Goal: Communication & Community: Answer question/provide support

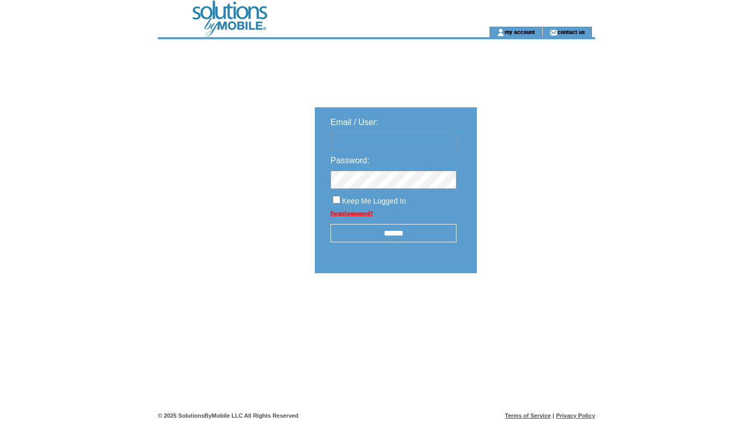
click at [382, 140] on input "text" at bounding box center [394, 141] width 126 height 18
type input "**********"
click at [394, 237] on input "******" at bounding box center [394, 233] width 126 height 18
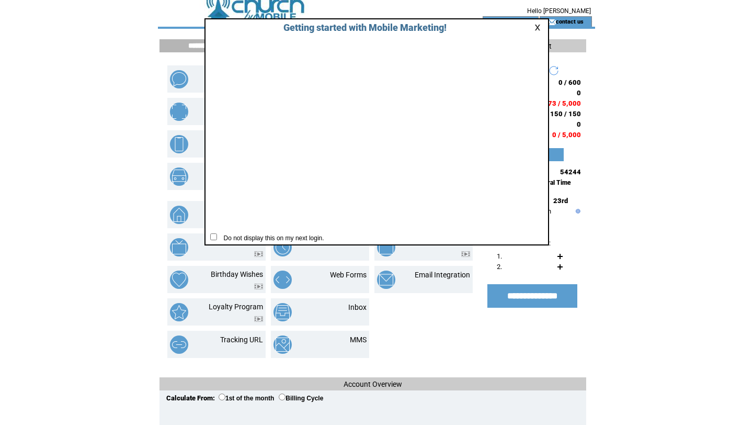
scroll to position [13, 0]
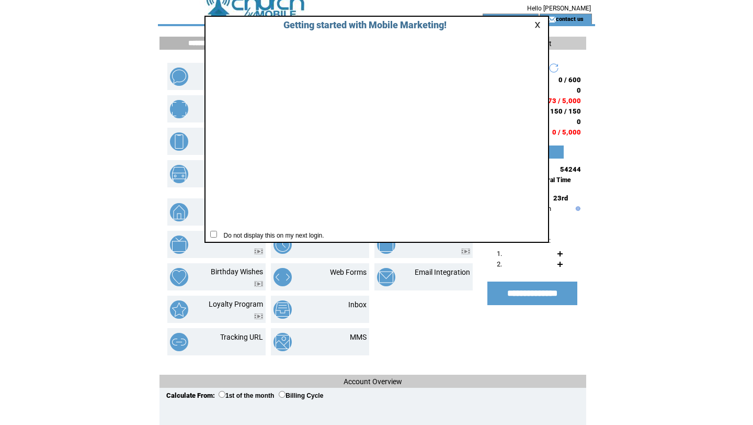
click at [535, 23] on link at bounding box center [539, 24] width 9 height 7
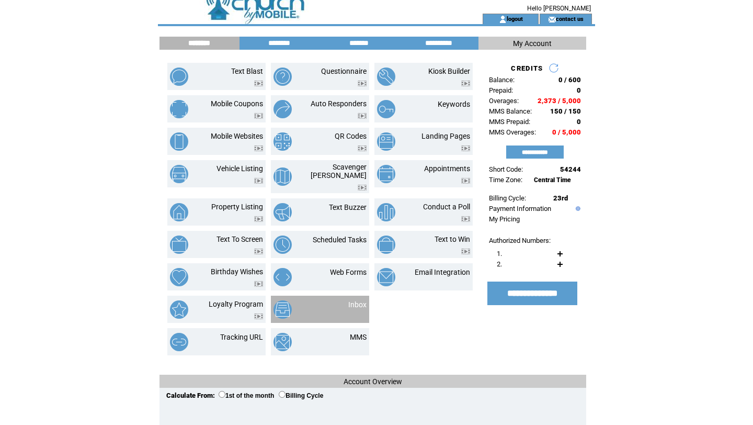
click at [324, 312] on td "Inbox" at bounding box center [344, 309] width 43 height 18
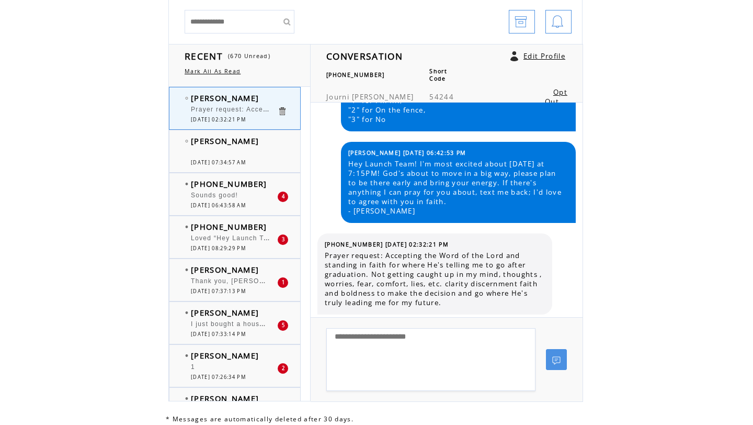
scroll to position [106, 0]
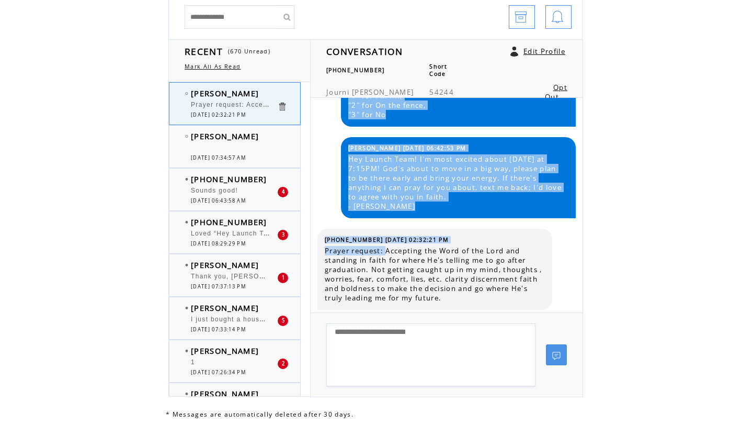
drag, startPoint x: 389, startPoint y: 248, endPoint x: 547, endPoint y: 292, distance: 163.5
click at [547, 292] on table "(818) 935-2474 10/09/2025 02:32:21 PM Prayer request: Accepting the Word of the…" at bounding box center [434, 269] width 225 height 72
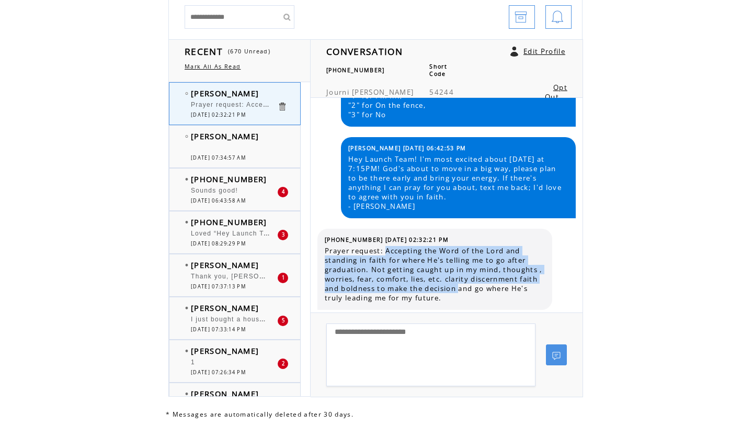
copy span "Accepting the Word of the Lord and standing in faith for where He's telling me …"
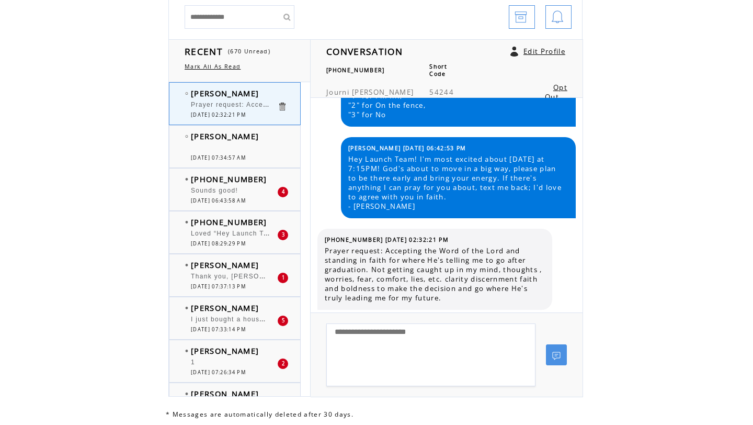
click at [524, 296] on span "Prayer request: Accepting the Word of the Lord and standing in faith for where …" at bounding box center [435, 274] width 220 height 56
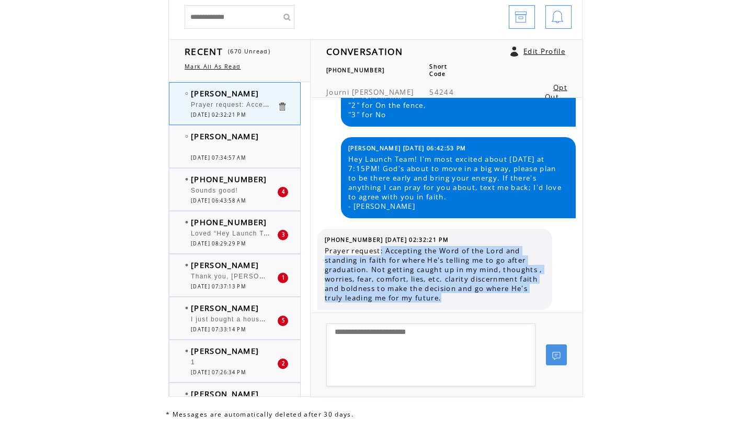
drag, startPoint x: 524, startPoint y: 296, endPoint x: 383, endPoint y: 253, distance: 147.1
click at [383, 253] on span "Prayer request: Accepting the Word of the Lord and standing in faith for where …" at bounding box center [435, 274] width 220 height 56
copy span ": Accepting the Word of the Lord and standing in faith for where He's telling m…"
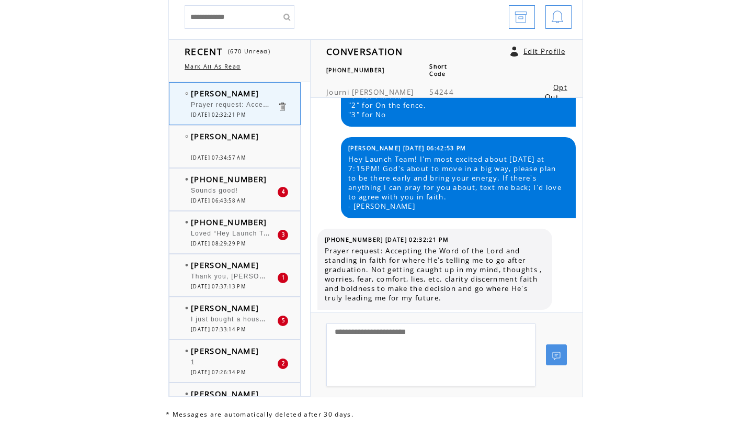
click at [246, 158] on span "[DATE] 07:34:57 AM" at bounding box center [218, 157] width 55 height 7
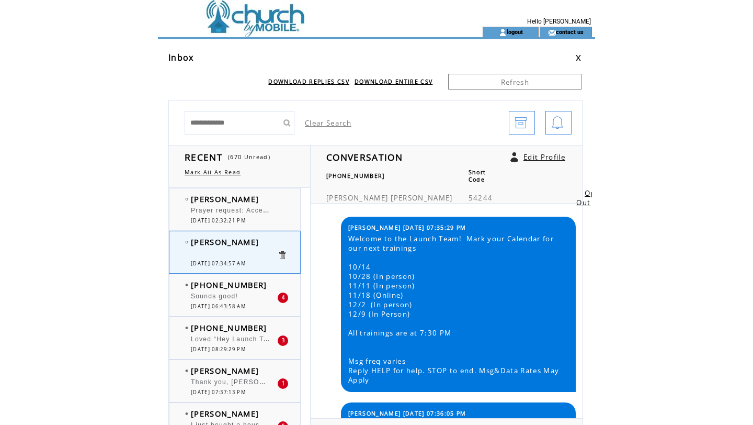
scroll to position [626, 0]
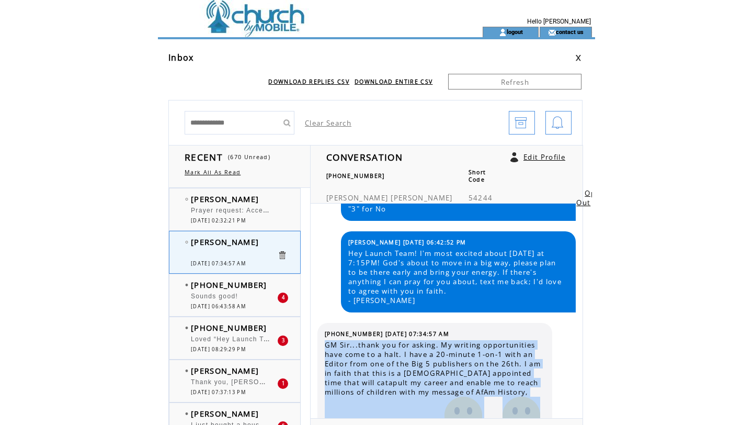
drag, startPoint x: 326, startPoint y: 349, endPoint x: 528, endPoint y: 408, distance: 210.4
click at [528, 408] on table "(706) 372-9991 10/09/2025 07:34:57 AM GM Sir...thank you for asking. My writing…" at bounding box center [434, 387] width 225 height 121
copy span "GM Sir...thank you for asking. My writing opportunities have come to a halt. I …"
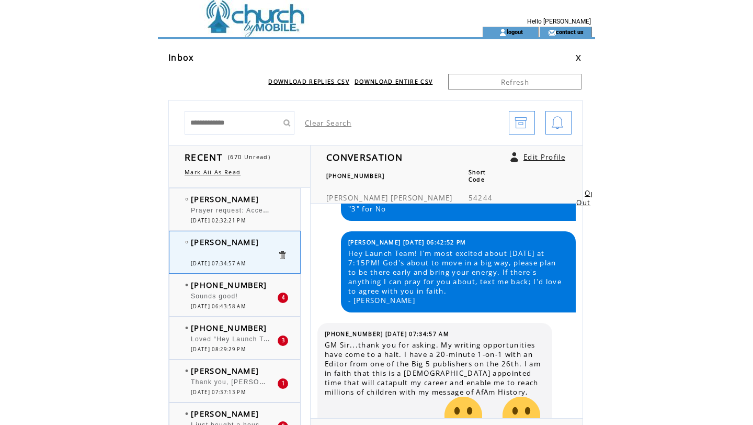
click at [254, 302] on div "Sounds good!" at bounding box center [234, 297] width 86 height 10
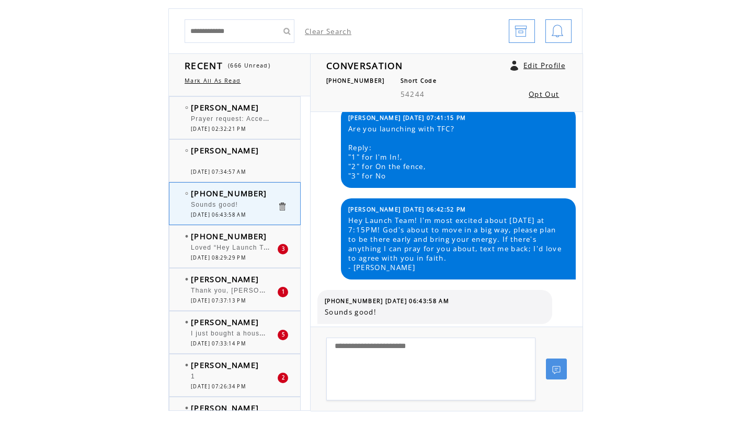
scroll to position [97, 0]
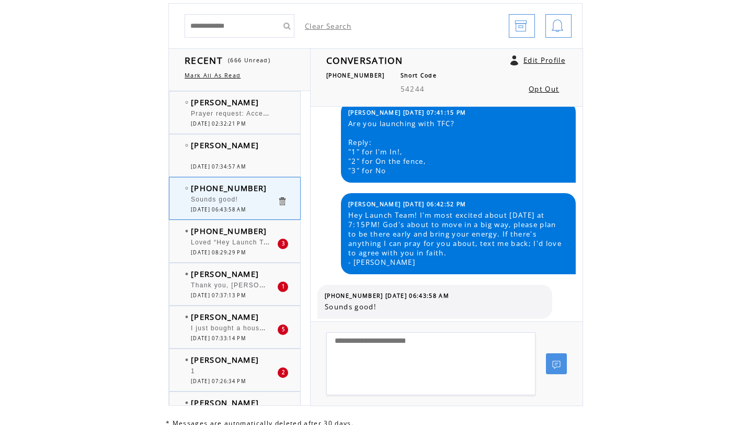
click at [264, 254] on td "[DATE] 08:29:29 PM" at bounding box center [234, 252] width 86 height 7
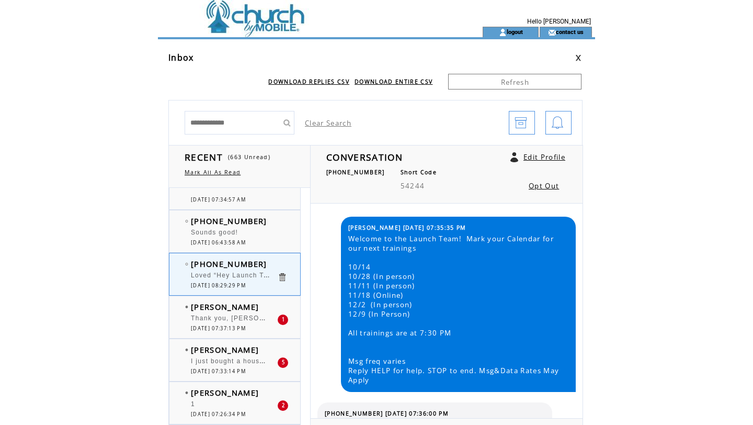
scroll to position [71, 0]
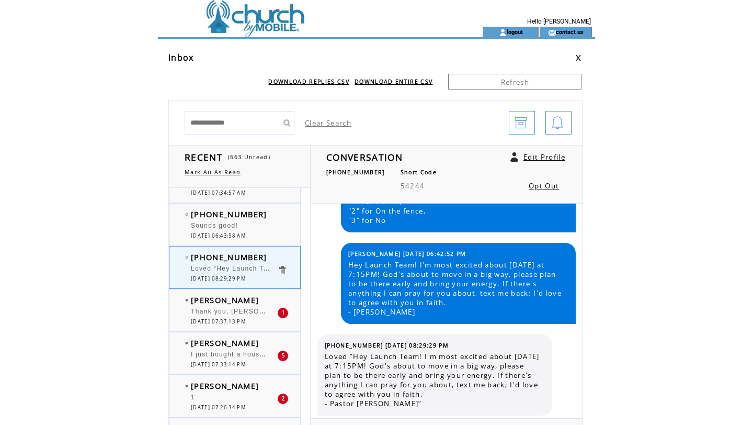
click at [266, 311] on span "Thank you, [PERSON_NAME], safe travels as I take to the highways [DATE] morning…" at bounding box center [481, 310] width 581 height 10
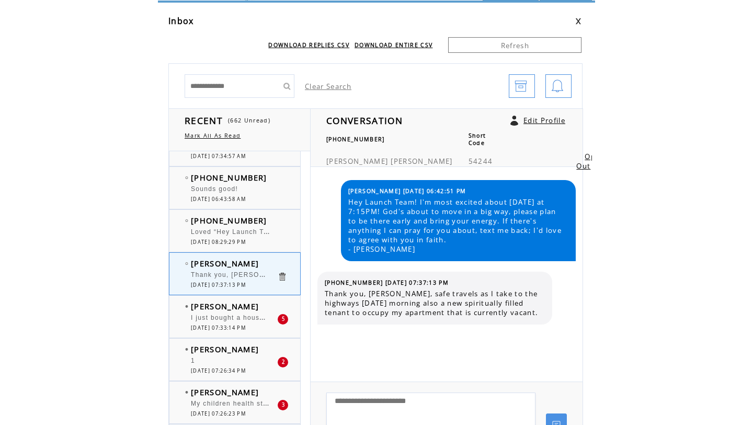
scroll to position [37, 0]
drag, startPoint x: 327, startPoint y: 296, endPoint x: 377, endPoint y: 325, distance: 57.0
click at [377, 317] on span "Thank you, [PERSON_NAME], safe travels as I take to the highways [DATE] morning…" at bounding box center [435, 303] width 220 height 28
click at [372, 317] on span "Thank you, [PERSON_NAME], safe travels as I take to the highways [DATE] morning…" at bounding box center [435, 303] width 220 height 28
drag, startPoint x: 362, startPoint y: 321, endPoint x: 324, endPoint y: 291, distance: 48.5
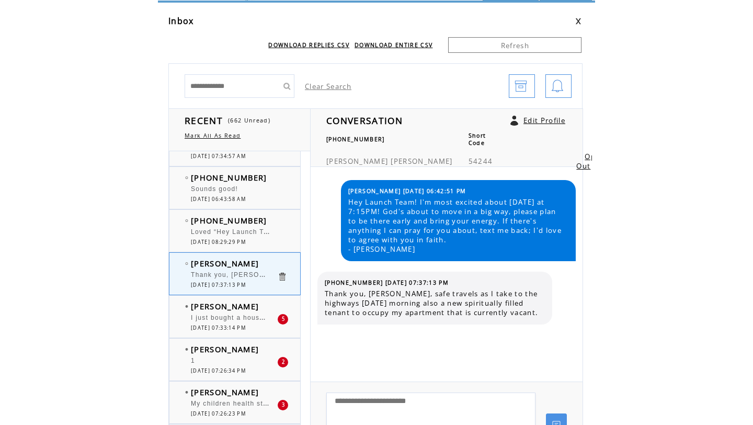
click at [324, 291] on table "(770) 241-8627 10/08/2025 07:37:13 PM Thank you, Pastor Campbell, safe travels …" at bounding box center [434, 297] width 225 height 43
copy span "Thank you, [PERSON_NAME], safe travels as I take to the highways [DATE] morning…"
click at [253, 320] on span "I just bought a house. I have no family here to pray with me over the house, pl…" at bounding box center [470, 316] width 559 height 10
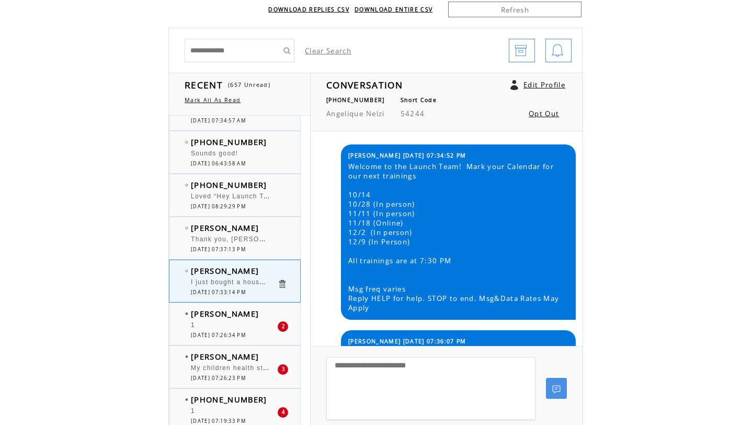
scroll to position [678, 0]
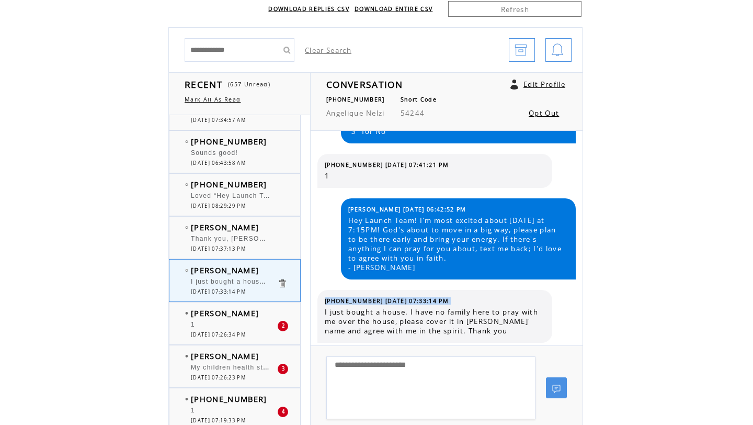
drag, startPoint x: 323, startPoint y: 310, endPoint x: 497, endPoint y: 334, distance: 175.9
click at [497, 335] on table "(954) 397-3889 10/08/2025 07:33:14 PM I just bought a house. I have no family h…" at bounding box center [434, 315] width 225 height 43
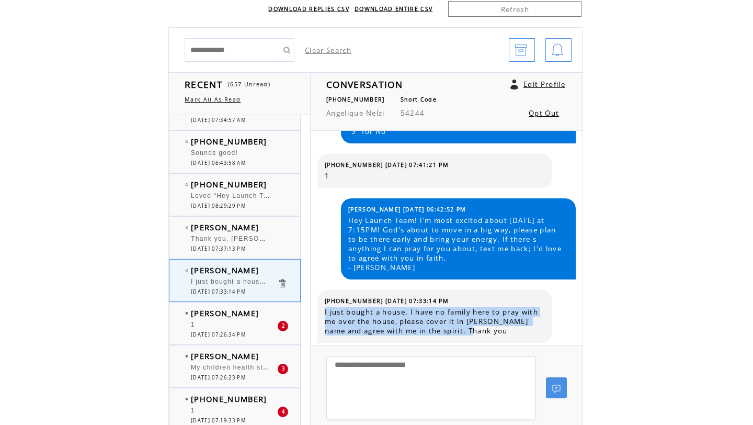
copy span "I just bought a house. I have no family here to pray with me over the house, pl…"
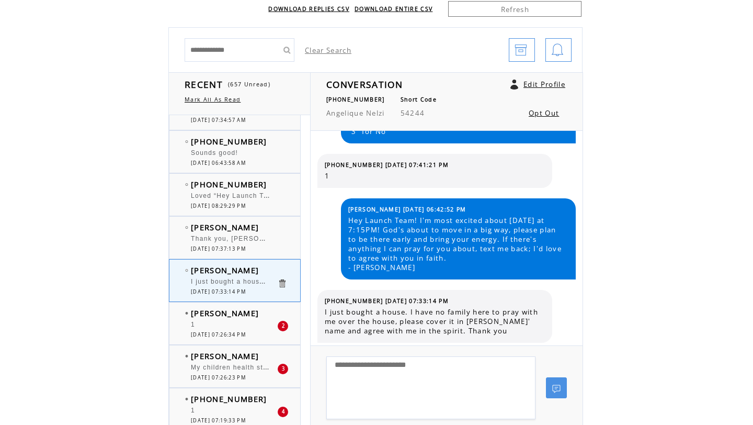
click at [239, 336] on span "[DATE] 07:26:34 PM" at bounding box center [218, 334] width 55 height 7
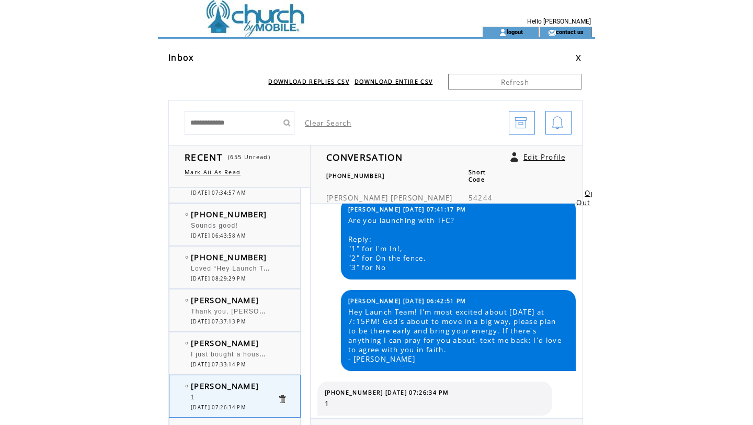
scroll to position [142, 0]
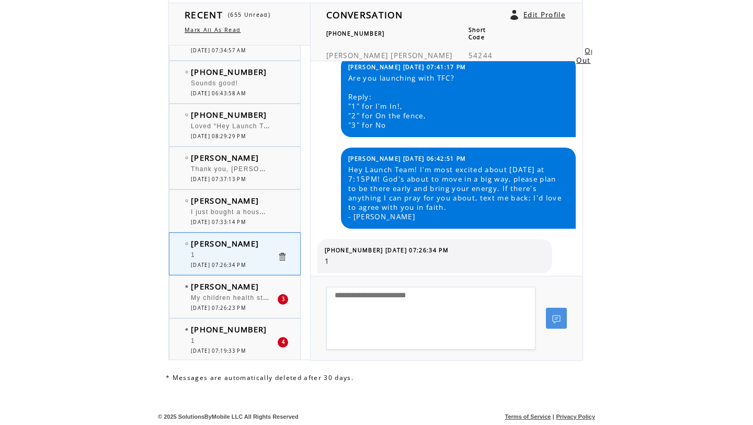
click at [229, 287] on span "[PERSON_NAME]" at bounding box center [225, 286] width 68 height 10
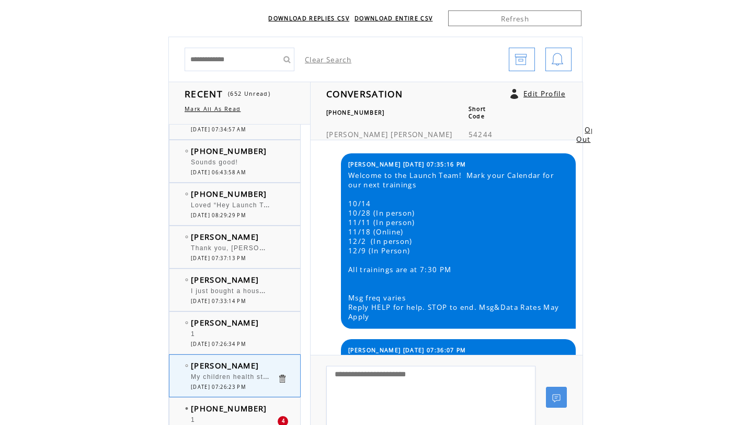
scroll to position [570, 0]
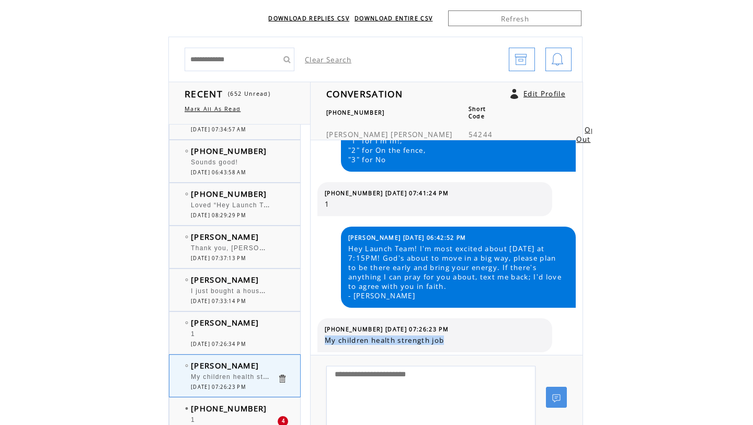
drag, startPoint x: 324, startPoint y: 341, endPoint x: 469, endPoint y: 335, distance: 144.5
click at [469, 335] on table "(470) 503-8222 10/08/2025 07:26:23 PM My children health strength job" at bounding box center [434, 335] width 225 height 25
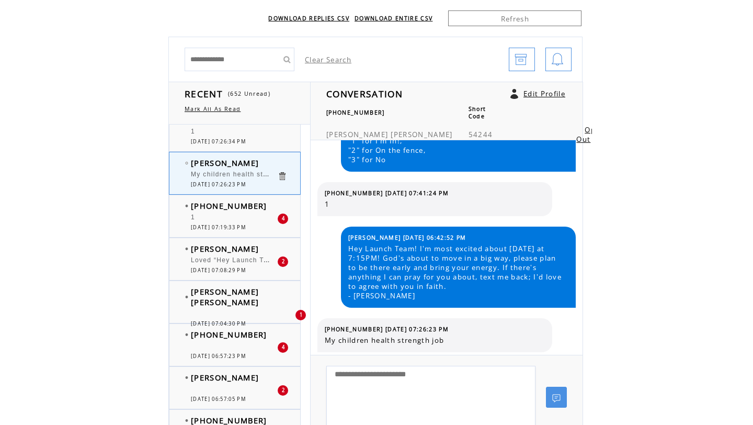
scroll to position [278, 0]
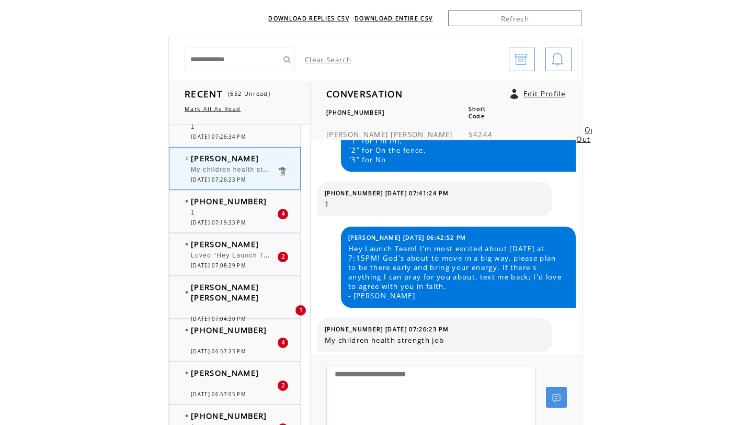
click at [224, 315] on span "[DATE] 07:04:30 PM" at bounding box center [218, 318] width 55 height 7
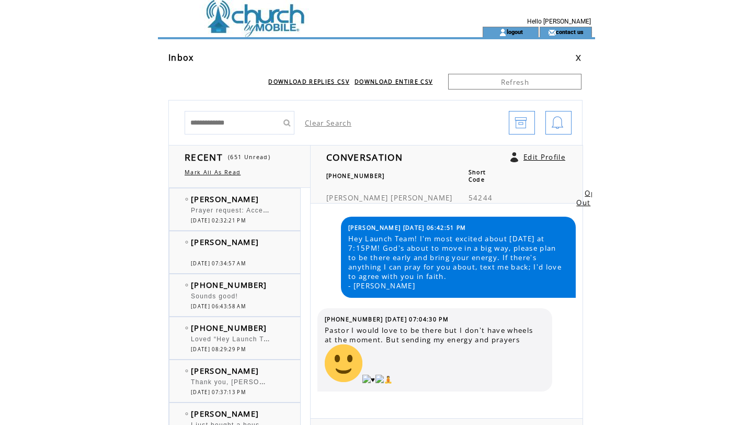
scroll to position [278, 0]
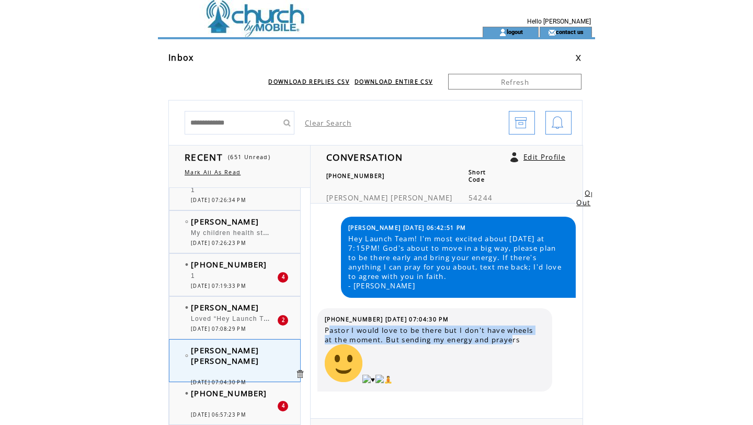
drag, startPoint x: 329, startPoint y: 331, endPoint x: 506, endPoint y: 330, distance: 176.8
click at [509, 332] on span "Pastor I would love to be there but I don't have wheels at the moment. But send…" at bounding box center [435, 354] width 220 height 59
click at [507, 333] on span "Pastor I would love to be there but I don't have wheels at the moment. But send…" at bounding box center [435, 354] width 220 height 59
drag, startPoint x: 525, startPoint y: 339, endPoint x: 326, endPoint y: 332, distance: 199.4
click at [326, 332] on span "Pastor I would love to be there but I don't have wheels at the moment. But send…" at bounding box center [435, 354] width 220 height 59
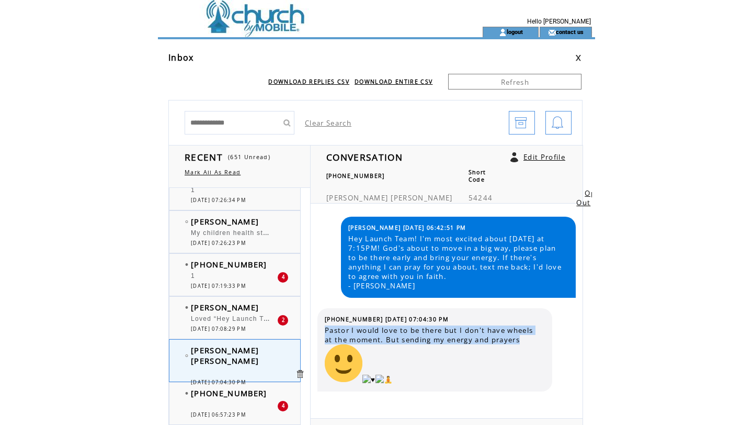
copy span "Pastor I would love to be there but I don't have wheels at the moment. But send…"
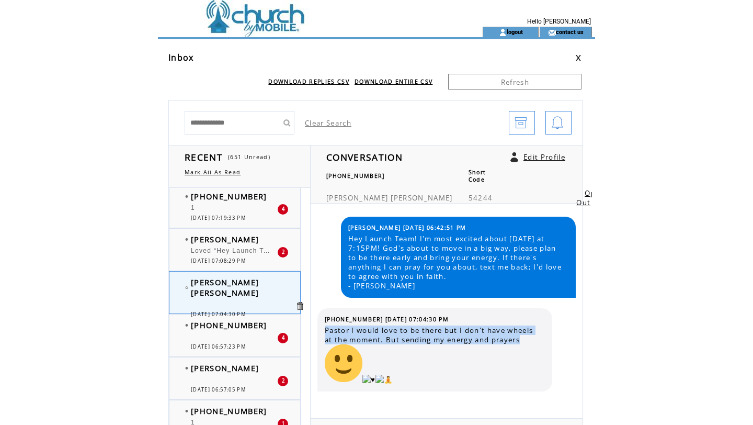
scroll to position [350, 0]
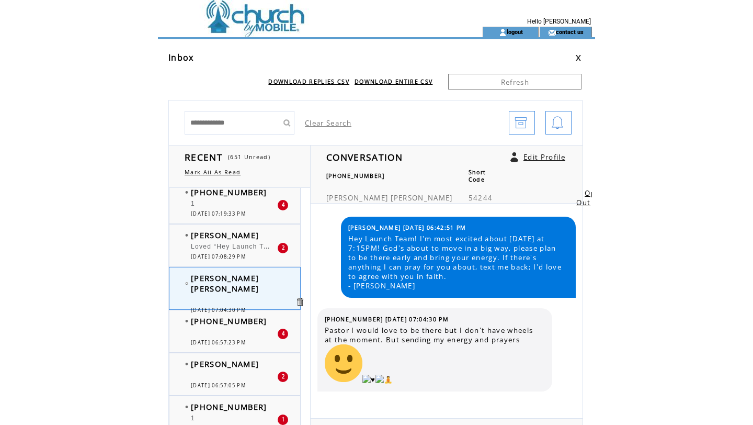
click at [194, 360] on span "Good night [PERSON_NAME], it's y [PERSON_NAME]. I always sit in the front of [D…" at bounding box center [691, 363] width 1001 height 7
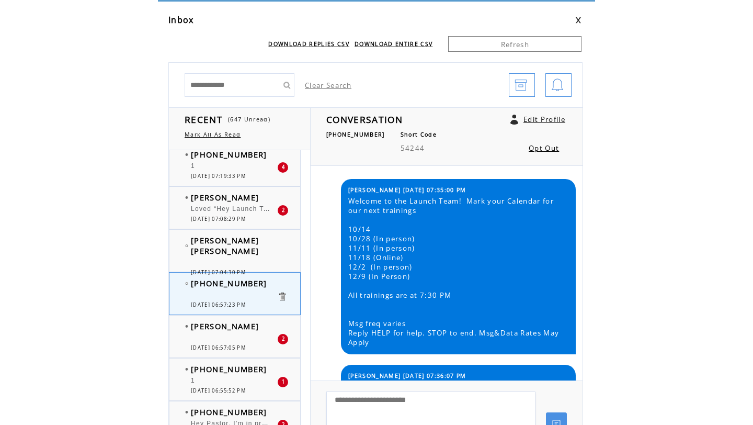
scroll to position [652, 0]
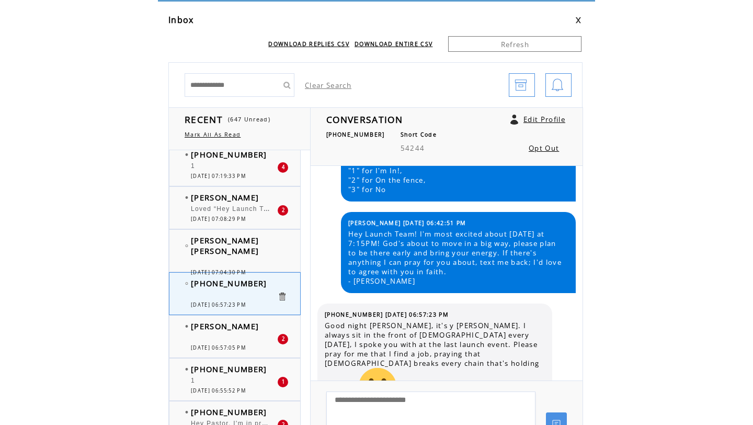
drag, startPoint x: 327, startPoint y: 327, endPoint x: 358, endPoint y: 337, distance: 32.6
click at [358, 338] on span "Good night [PERSON_NAME], it's y [PERSON_NAME]. I always sit in the front of [D…" at bounding box center [435, 364] width 220 height 87
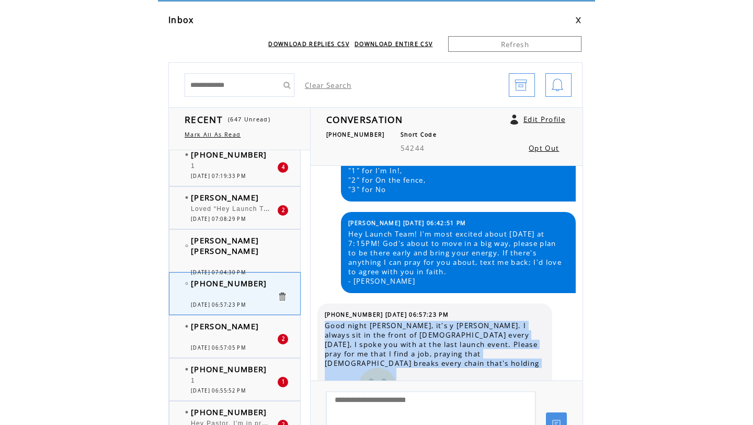
drag, startPoint x: 387, startPoint y: 367, endPoint x: 325, endPoint y: 325, distance: 75.0
click at [325, 325] on span "Good night [PERSON_NAME], it's y [PERSON_NAME]. I always sit in the front of [D…" at bounding box center [435, 364] width 220 height 87
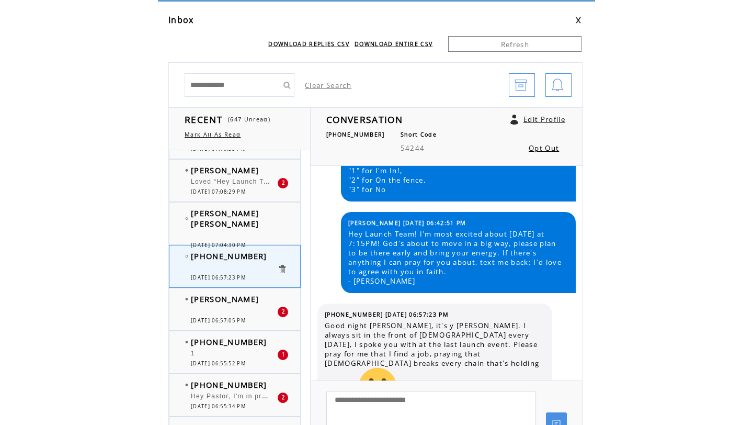
click at [248, 316] on div "Hey I'll be there! I would kindly ask if you could pray that the [DEMOGRAPHIC_D…" at bounding box center [234, 312] width 86 height 10
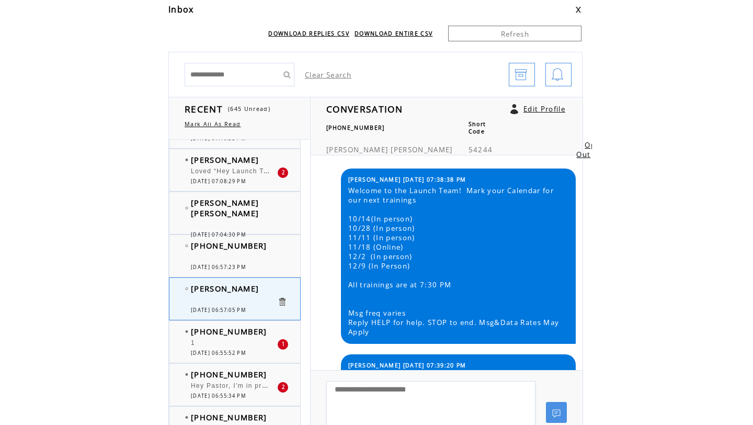
scroll to position [398, 0]
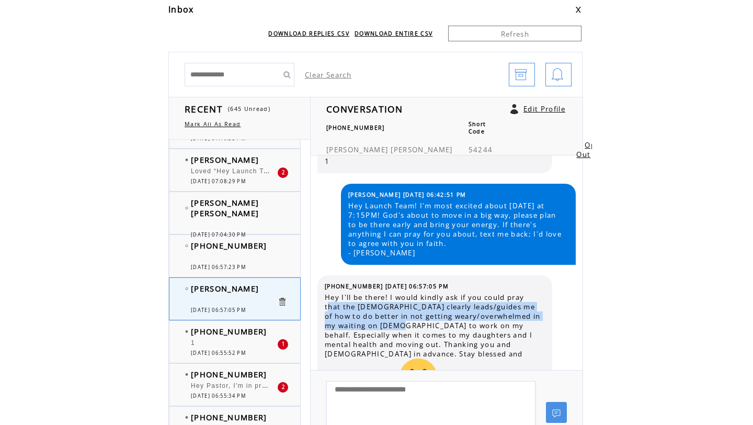
drag, startPoint x: 327, startPoint y: 303, endPoint x: 420, endPoint y: 326, distance: 95.9
click at [420, 326] on span "Hey I'll be there! I would kindly ask if you could pray that the [DEMOGRAPHIC_D…" at bounding box center [435, 345] width 220 height 106
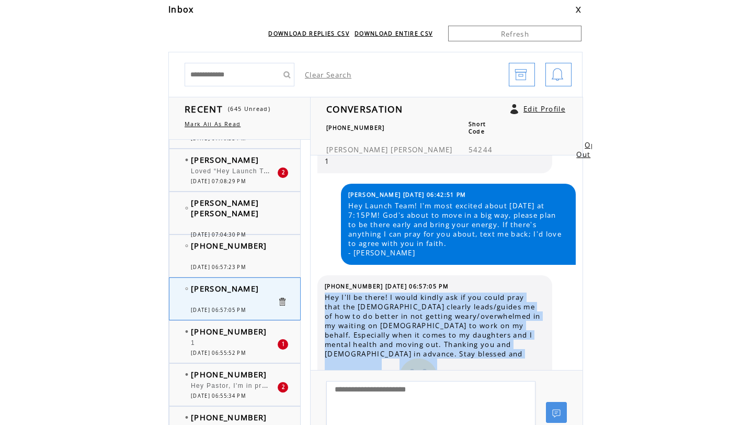
drag, startPoint x: 502, startPoint y: 351, endPoint x: 326, endPoint y: 298, distance: 184.0
click at [326, 298] on span "Hey I'll be there! I would kindly ask if you could pray that the [DEMOGRAPHIC_D…" at bounding box center [435, 345] width 220 height 106
copy span "Hey I'll be there! I would kindly ask if you could pray that the [DEMOGRAPHIC_D…"
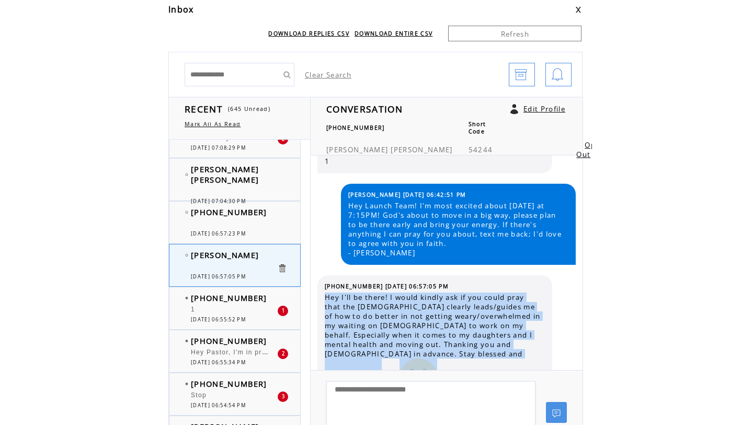
scroll to position [412, 0]
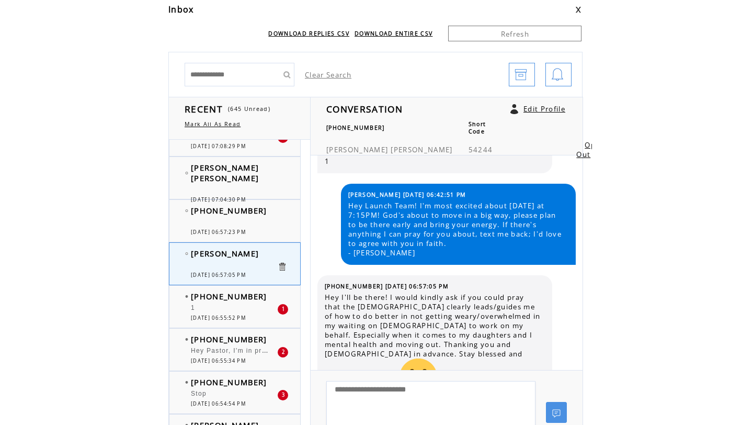
click at [269, 336] on td "[PHONE_NUMBER]" at bounding box center [234, 339] width 86 height 10
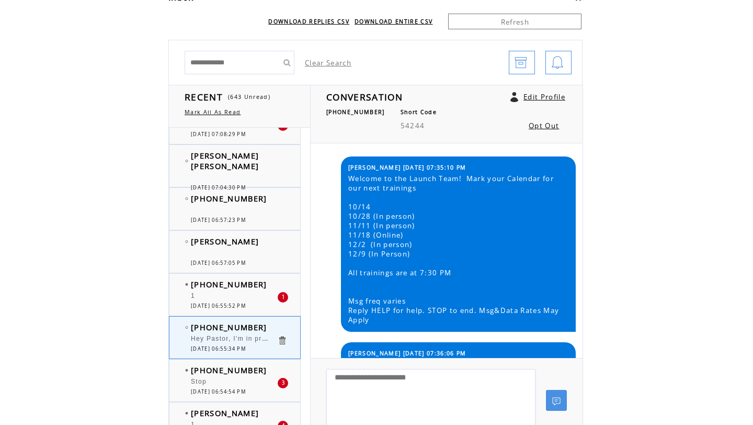
scroll to position [544, 0]
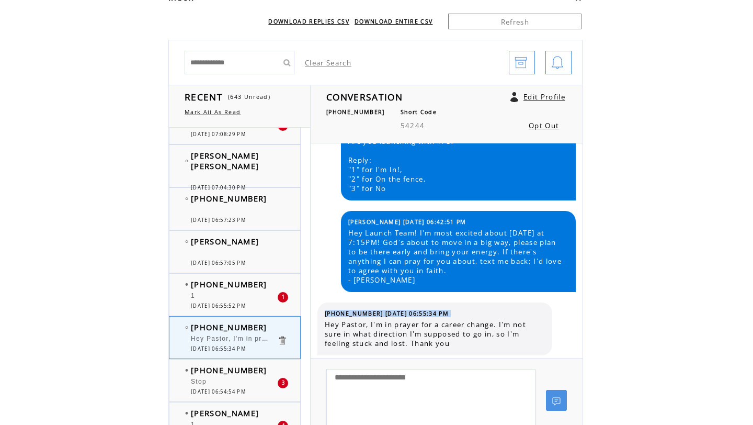
drag, startPoint x: 327, startPoint y: 325, endPoint x: 466, endPoint y: 351, distance: 141.6
click at [466, 351] on div "(770) 595-7359 10/08/2025 06:55:34 PM Hey Pastor, I'm in prayer for a career ch…" at bounding box center [434, 328] width 235 height 53
copy tbody "(770) 595-7359 10/08/2025 06:55:34 PM"
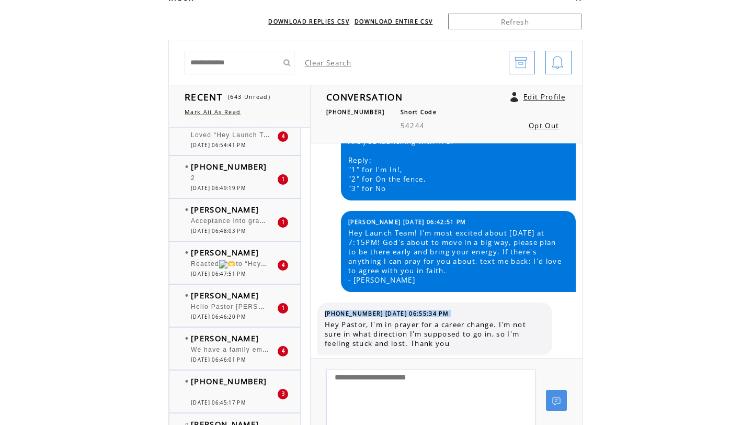
scroll to position [751, 0]
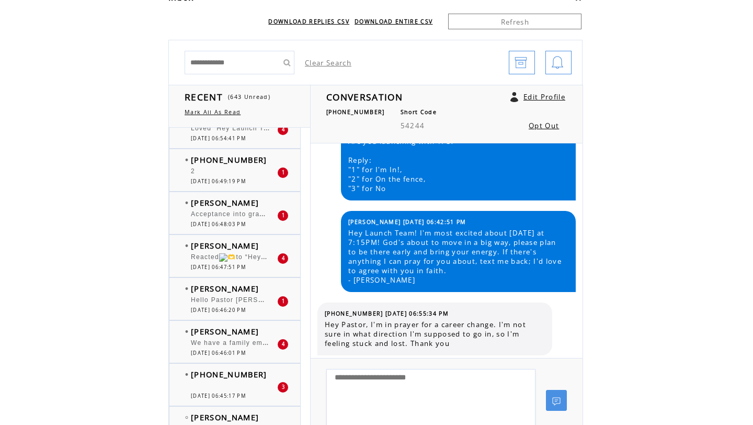
click at [256, 218] on div "Acceptance into grad school." at bounding box center [234, 215] width 86 height 10
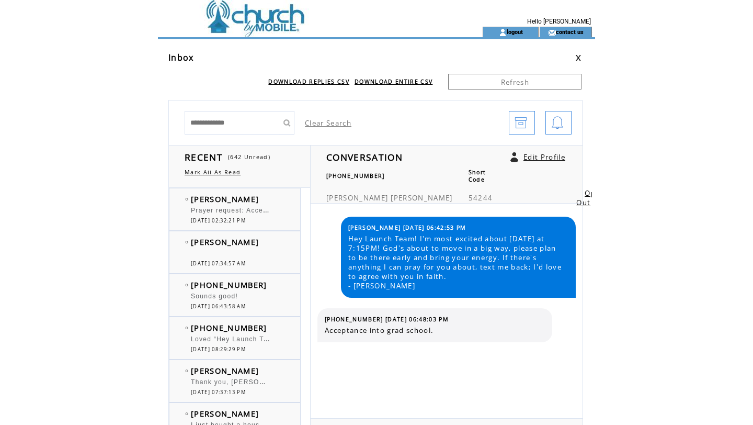
scroll to position [751, 0]
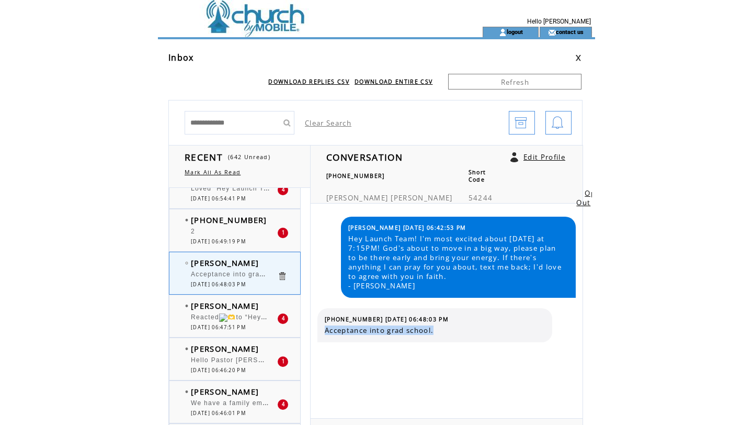
drag, startPoint x: 326, startPoint y: 330, endPoint x: 472, endPoint y: 322, distance: 146.6
click at [472, 322] on tbody "[PHONE_NUMBER] [DATE] 06:48:03 PM Acceptance into grad school." at bounding box center [435, 324] width 220 height 19
copy tbody
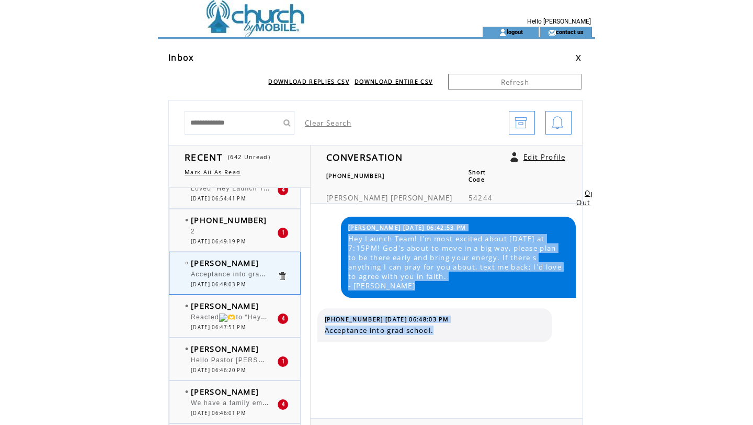
drag, startPoint x: 461, startPoint y: 327, endPoint x: 315, endPoint y: 323, distance: 146.0
click at [315, 323] on div "VINCENT 10/08/2025 06:42:53 PM Hey Launch Team! I'm most excited about next Tue…" at bounding box center [446, 310] width 269 height 214
click at [388, 322] on span "(561) 563-5274 10/08/2025 06:48:03 PM" at bounding box center [387, 318] width 124 height 7
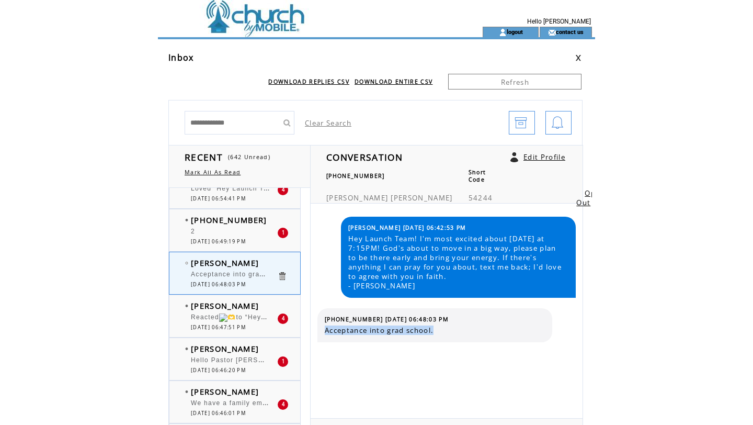
drag, startPoint x: 325, startPoint y: 332, endPoint x: 471, endPoint y: 328, distance: 146.0
click at [472, 330] on span "Acceptance into grad school." at bounding box center [435, 329] width 220 height 9
copy span "Acceptance into grad school."
click at [264, 317] on span "Reacted to “Hey Launch Team! I'm most excited about next Tuesday at 7:15PM! God…" at bounding box center [683, 316] width 984 height 7
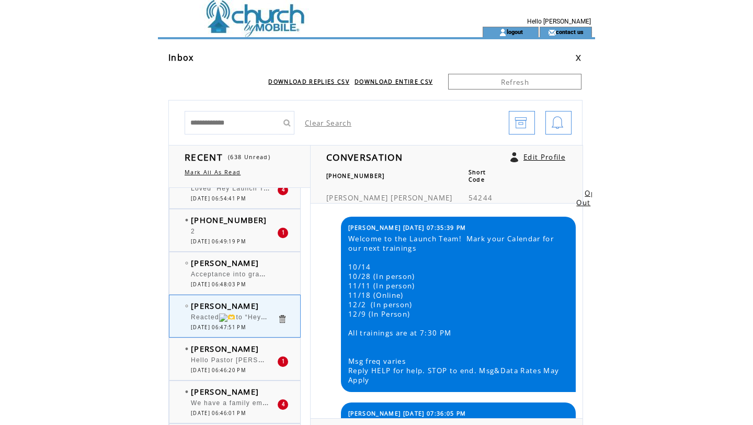
scroll to position [662, 0]
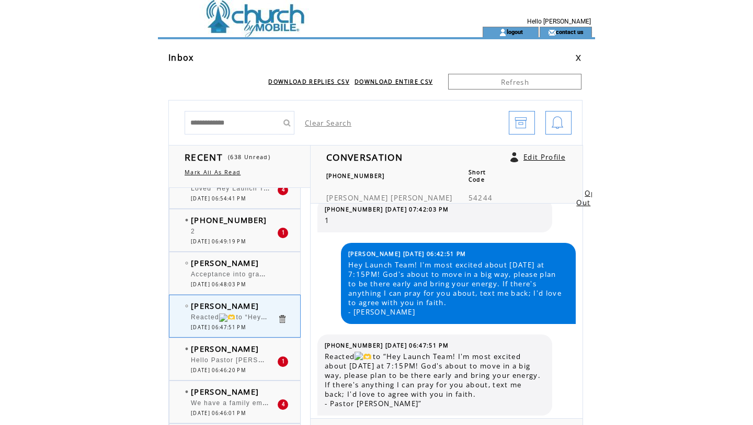
click at [228, 366] on div "Hello Pastor [PERSON_NAME] Thank you for the reminder about [DATE] at 7:15. I a…" at bounding box center [234, 361] width 86 height 10
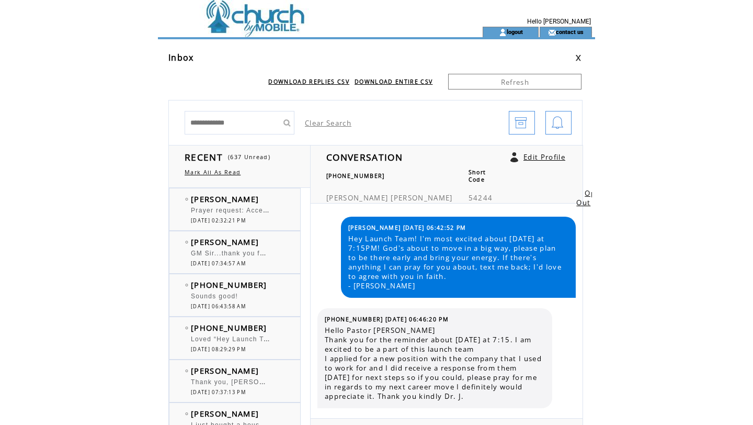
scroll to position [751, 0]
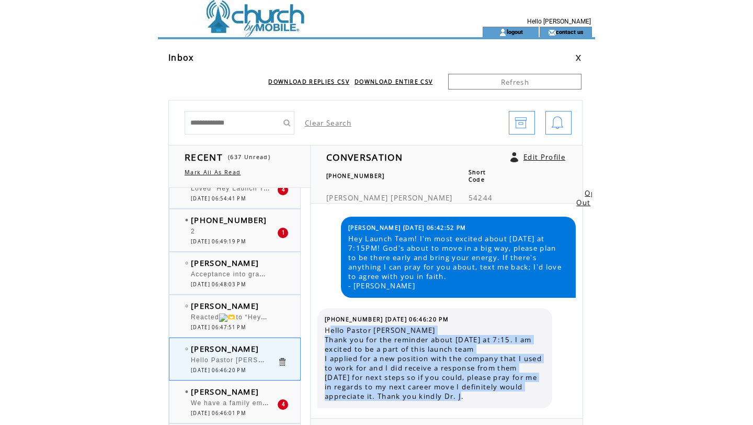
drag, startPoint x: 328, startPoint y: 330, endPoint x: 499, endPoint y: 401, distance: 184.8
click at [499, 401] on span "Hello Pastor [PERSON_NAME] Thank you for the reminder about [DATE] at 7:15. I a…" at bounding box center [435, 362] width 220 height 75
copy span "ello [PERSON_NAME] Thank you for the reminder about [DATE] at 7:15. I am excite…"
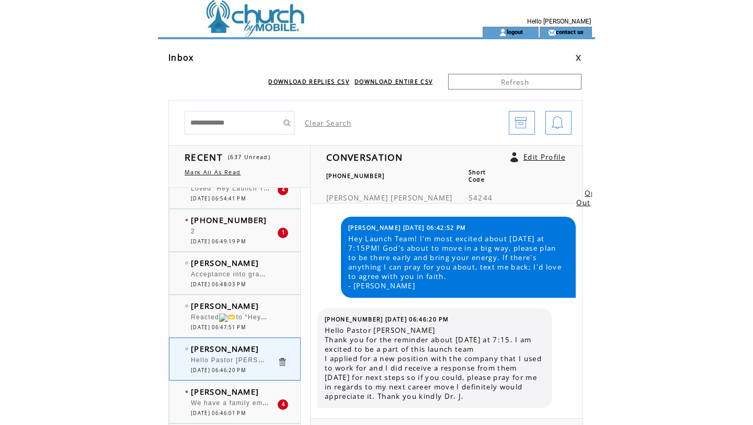
click at [505, 390] on span "Hello Pastor Campbell Thank you for the reminder about Tuesday at 7:15. I am ex…" at bounding box center [435, 362] width 220 height 75
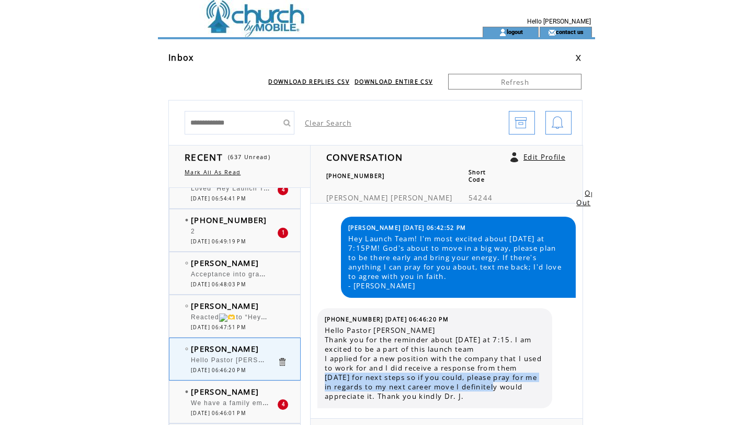
drag, startPoint x: 505, startPoint y: 390, endPoint x: 350, endPoint y: 381, distance: 155.6
click at [349, 381] on span "Hello Pastor Campbell Thank you for the reminder about Tuesday at 7:15. I am ex…" at bounding box center [435, 362] width 220 height 75
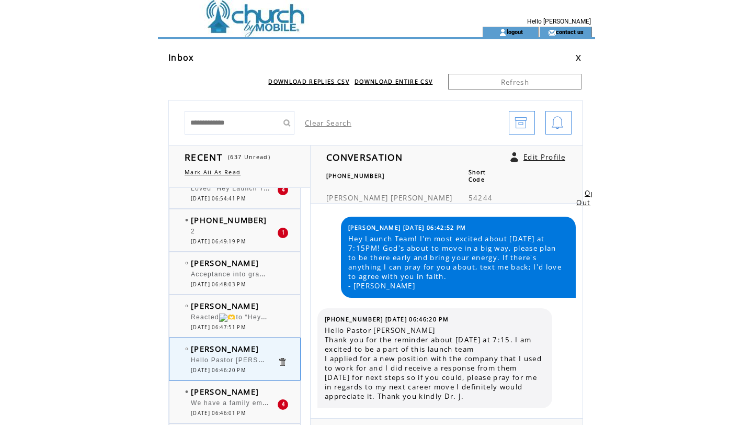
click at [505, 395] on span "Hello Pastor Campbell Thank you for the reminder about Tuesday at 7:15. I am ex…" at bounding box center [435, 362] width 220 height 75
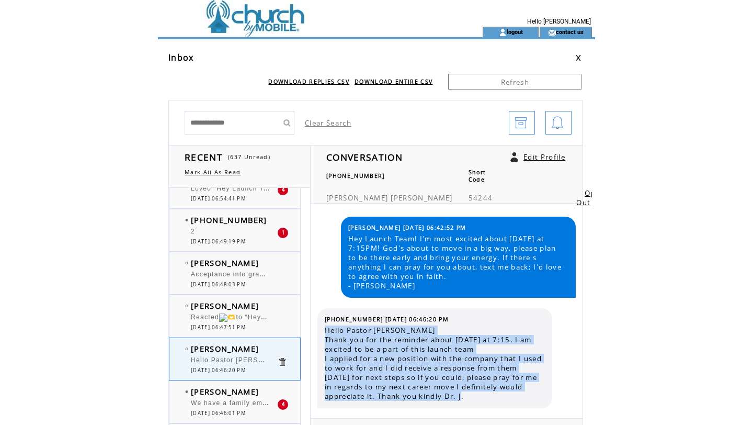
drag, startPoint x: 505, startPoint y: 395, endPoint x: 325, endPoint y: 328, distance: 191.8
click at [326, 328] on span "Hello Pastor Campbell Thank you for the reminder about Tuesday at 7:15. I am ex…" at bounding box center [435, 362] width 220 height 75
copy span "Hello Pastor Campbell Thank you for the reminder about Tuesday at 7:15. I am ex…"
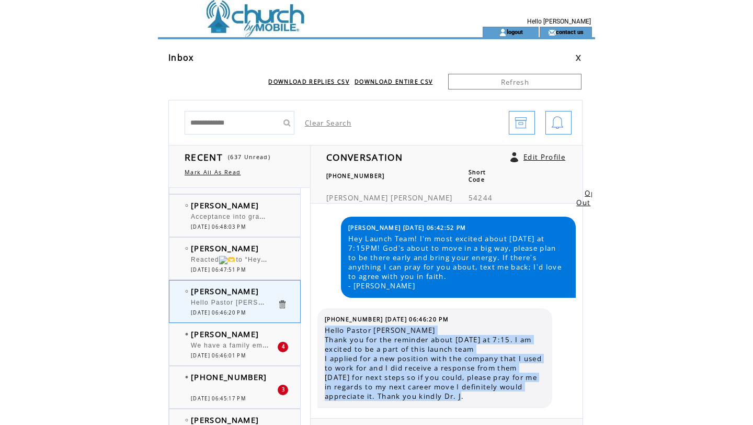
scroll to position [811, 0]
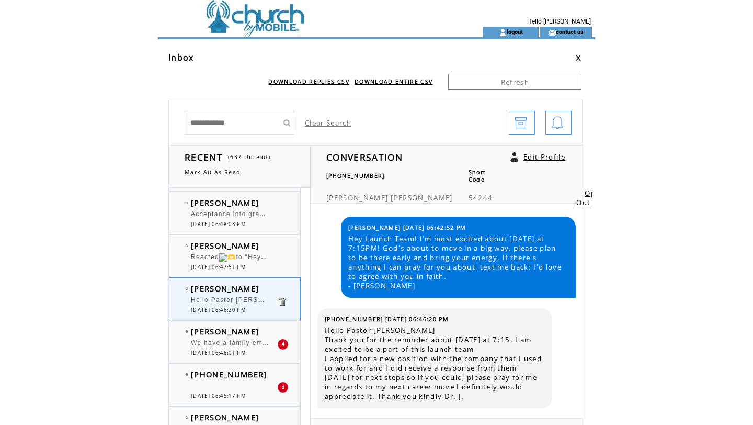
click at [263, 340] on span "We have a family emergency will be out of town will this be virtual!" at bounding box center [306, 341] width 231 height 10
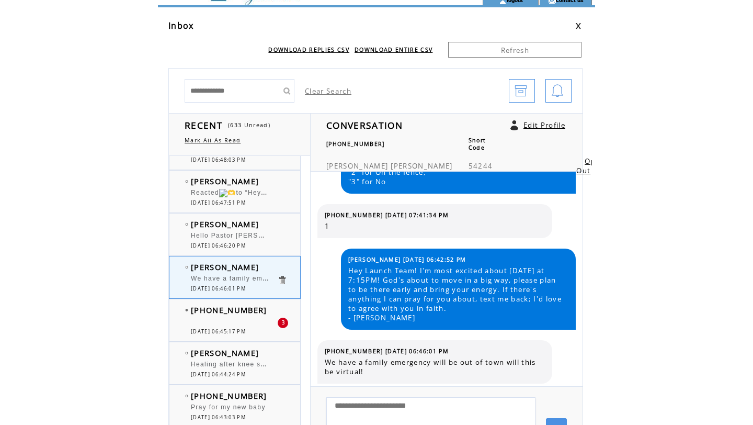
scroll to position [848, 0]
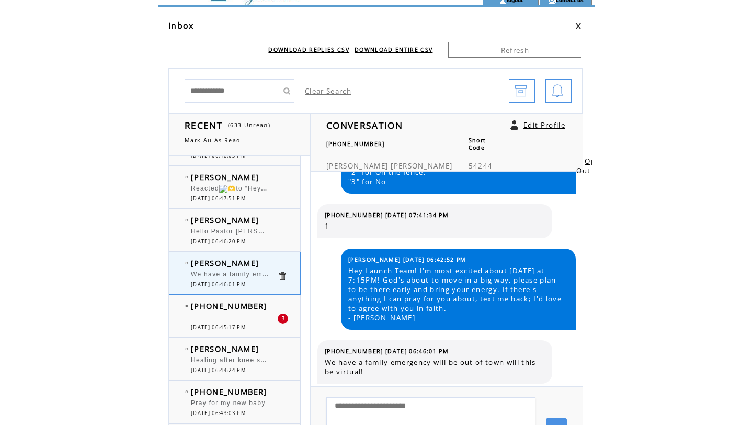
click at [268, 325] on td "[DATE] 06:45:17 PM" at bounding box center [234, 327] width 86 height 7
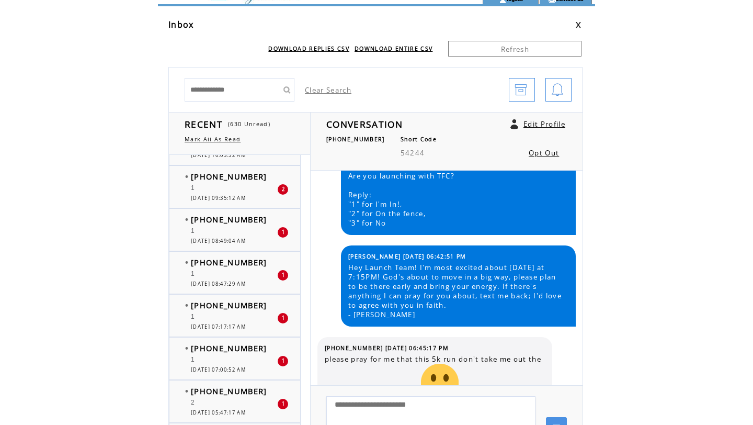
scroll to position [1238, 0]
